Goal: Complete application form

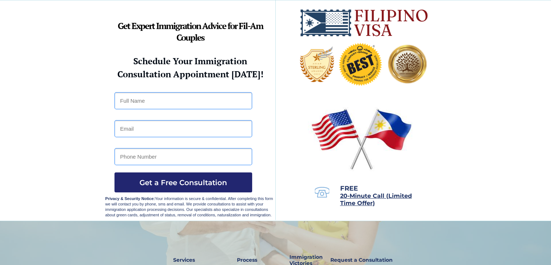
click at [144, 103] on input "text" at bounding box center [184, 100] width 138 height 17
type input "DURELYN"
click at [142, 130] on input "email" at bounding box center [184, 128] width 138 height 17
type input "edzdur96@gmail.com"
click at [123, 157] on input "tel" at bounding box center [184, 156] width 138 height 17
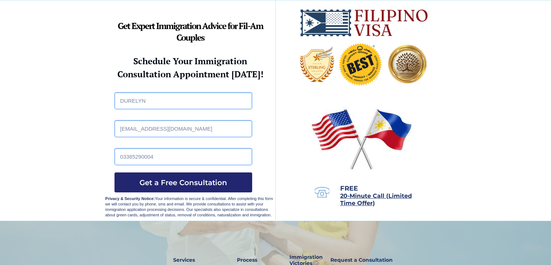
drag, startPoint x: 155, startPoint y: 184, endPoint x: 121, endPoint y: 155, distance: 44.7
click at [121, 92] on form "DURELYN edzdur96@gmail.com 03385290004 Get a Free Consultation" at bounding box center [184, 92] width 138 height 0
click at [125, 157] on input "03385290004" at bounding box center [184, 156] width 138 height 17
type input "09385290004"
click at [145, 187] on button "Get a Free Consultation" at bounding box center [184, 182] width 138 height 20
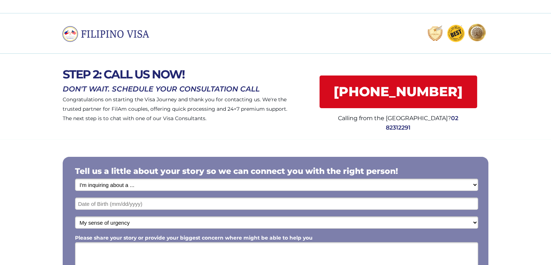
click at [166, 185] on select "I'm inquiring about a ... I don't know or other services Retirement Visa for Th…" at bounding box center [276, 184] width 403 height 12
select select "1798"
click at [75, 178] on select "I'm inquiring about a ... I don't know or other services Retirement Visa for Th…" at bounding box center [276, 184] width 403 height 12
click at [138, 204] on input "text" at bounding box center [276, 203] width 403 height 12
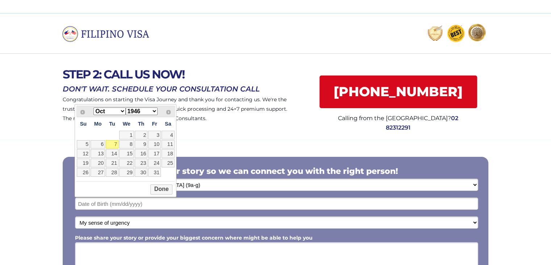
click at [154, 110] on select "1946 1947 1948 1949 1950 1951 1952 1953 1954 1955 1956 1957 1958 1959 1960 1961…" at bounding box center [142, 111] width 32 height 8
click at [123, 111] on select "Jan Feb Mar Apr May Jun Jul Aug Sep Oct Nov Dec" at bounding box center [110, 111] width 32 height 8
click at [114, 162] on link "23" at bounding box center [112, 162] width 13 height 9
type input "05/23/2000"
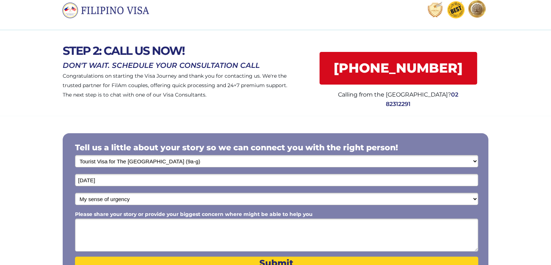
scroll to position [36, 0]
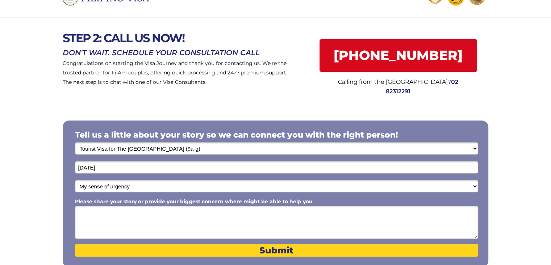
click at [147, 186] on select "My sense of urgency Low Priority - I'm just looking Medium High Priority - I ne…" at bounding box center [276, 186] width 403 height 12
click at [75, 180] on select "My sense of urgency Low Priority - I'm just looking Medium High Priority - I ne…" at bounding box center [276, 186] width 403 height 12
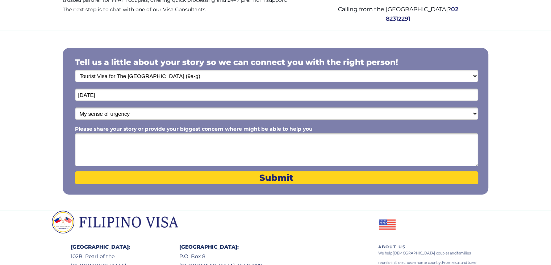
click at [112, 147] on textarea "Please share your story or provide your biggest concern where might be able to …" at bounding box center [276, 149] width 403 height 33
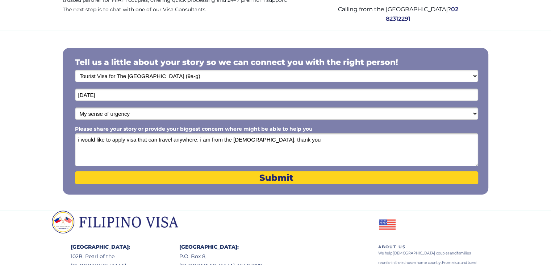
click at [248, 141] on textarea "i would like to apply visa that can travel anywhere, i am from the philippines.…" at bounding box center [276, 149] width 403 height 33
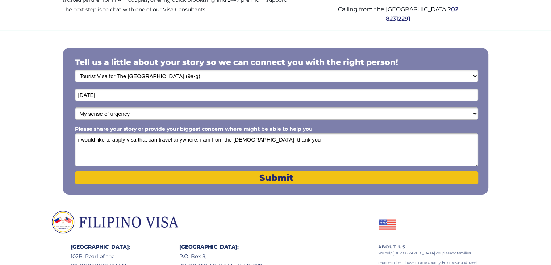
type textarea "i would like to apply visa that can travel anywhere, i am from the Philippines.…"
click at [260, 183] on span "Submit" at bounding box center [276, 177] width 403 height 11
